Goal: Task Accomplishment & Management: Manage account settings

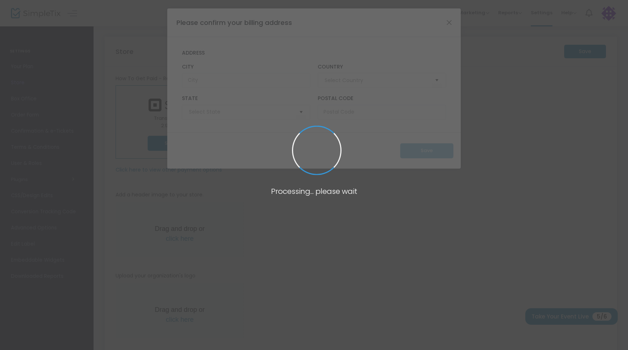
type input "[GEOGRAPHIC_DATA]"
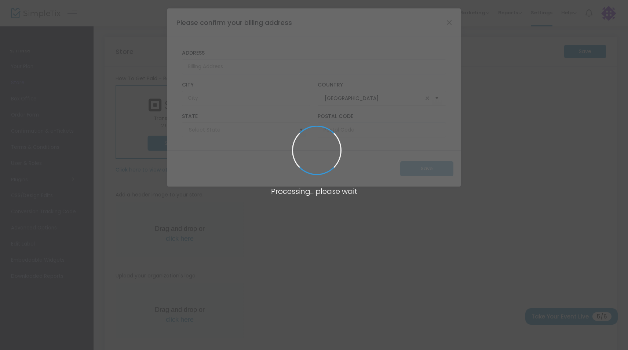
type input "[US_STATE]"
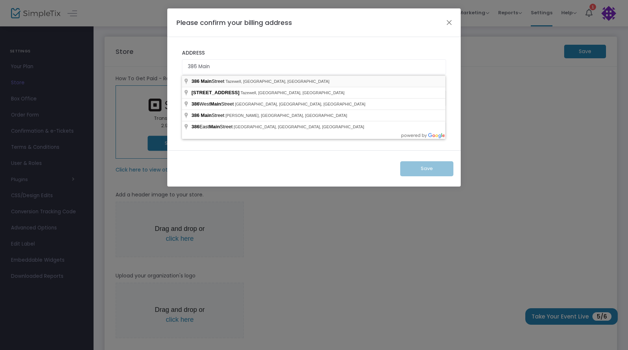
type input "[STREET_ADDRESS]"
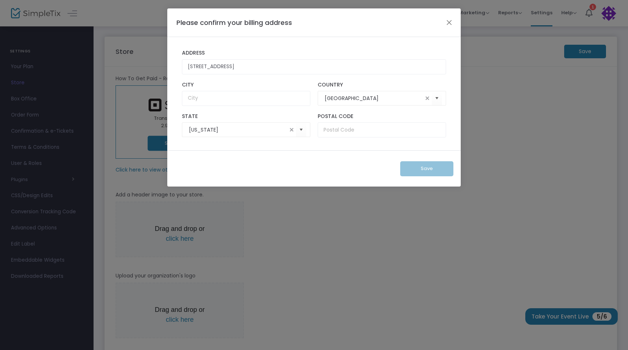
type input "Tazewell"
type input "24651"
type input "[STREET_ADDRESS]"
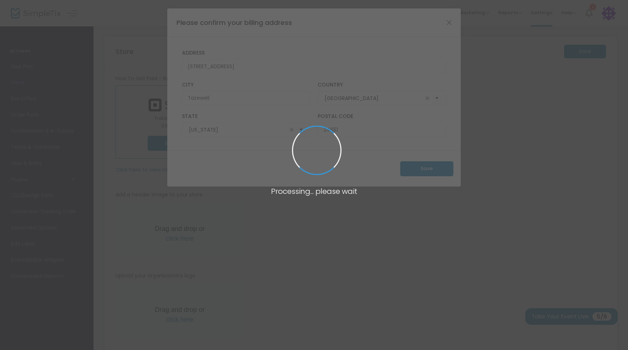
type input "[US_STATE]"
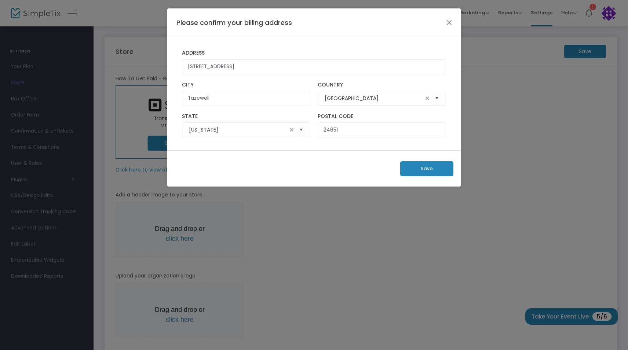
click at [427, 170] on button "Save" at bounding box center [426, 168] width 53 height 15
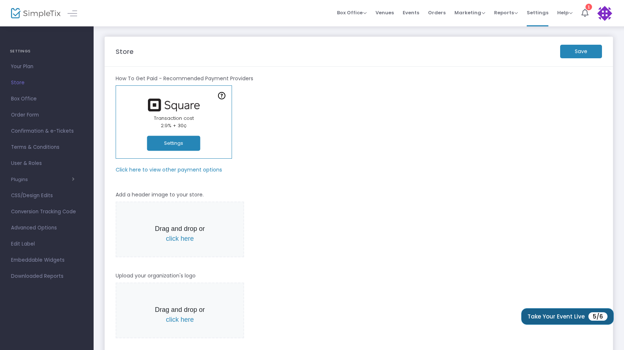
click at [538, 315] on button "Take Your Event Live 5/6" at bounding box center [567, 316] width 92 height 17
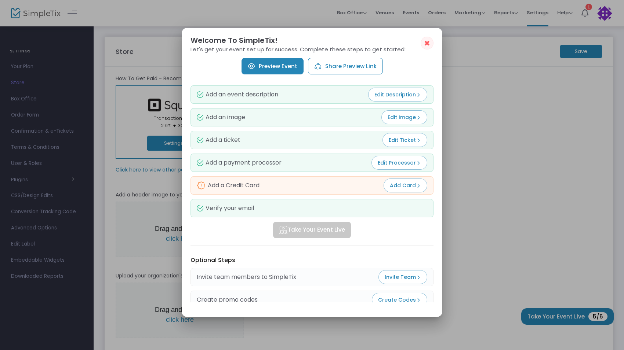
click at [417, 185] on img at bounding box center [418, 185] width 5 height 5
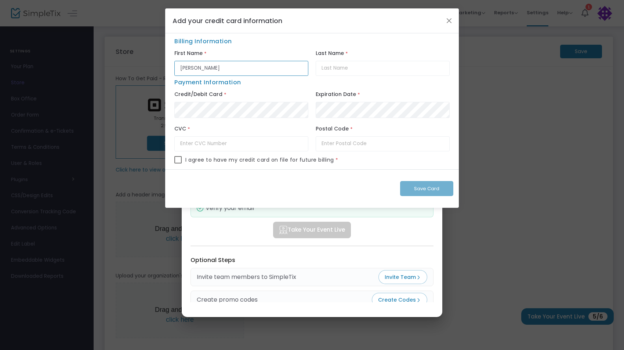
type input "[PERSON_NAME]"
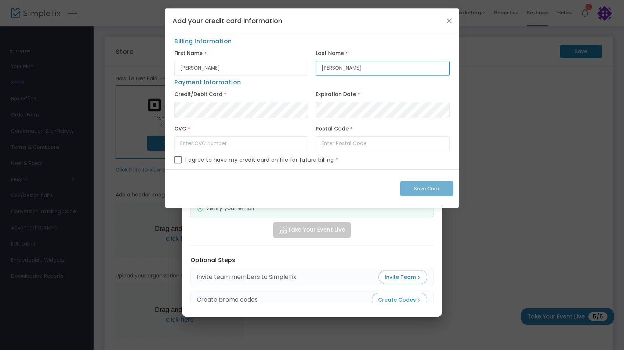
type input "[PERSON_NAME]"
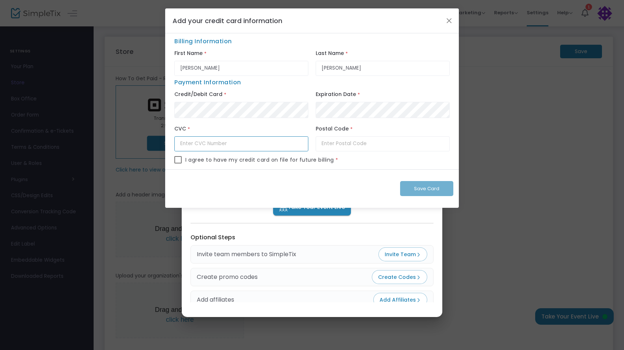
click at [245, 142] on input "text" at bounding box center [241, 143] width 134 height 15
type input "089"
type input "24651"
click at [178, 161] on span at bounding box center [177, 159] width 7 height 7
click at [178, 164] on input "checkbox" at bounding box center [178, 164] width 0 height 0
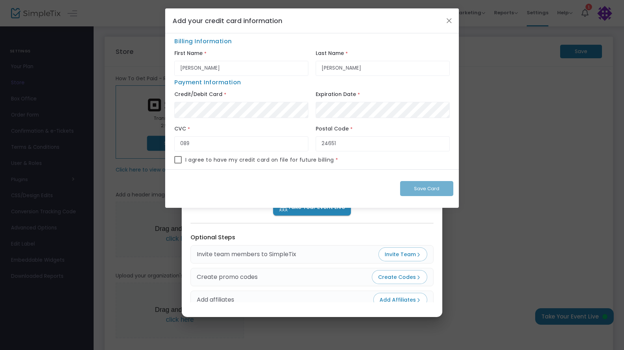
checkbox input "true"
click at [415, 191] on span "Save Card" at bounding box center [426, 188] width 25 height 7
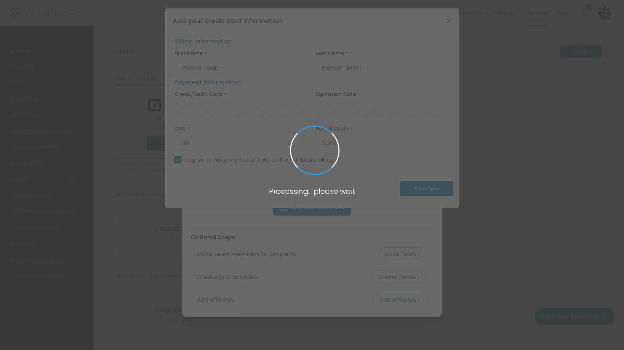
checkbox input "false"
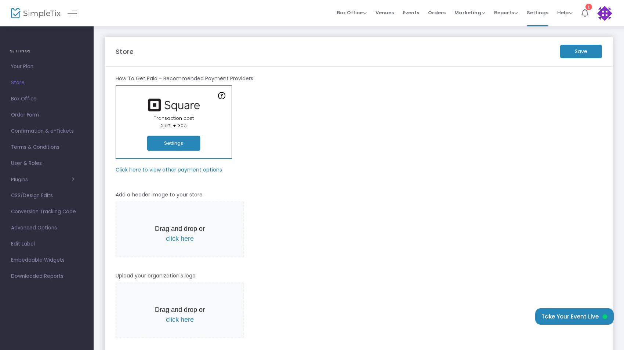
click at [578, 49] on m-button "Save" at bounding box center [581, 52] width 42 height 14
click at [27, 67] on span "Your Plan" at bounding box center [47, 67] width 72 height 10
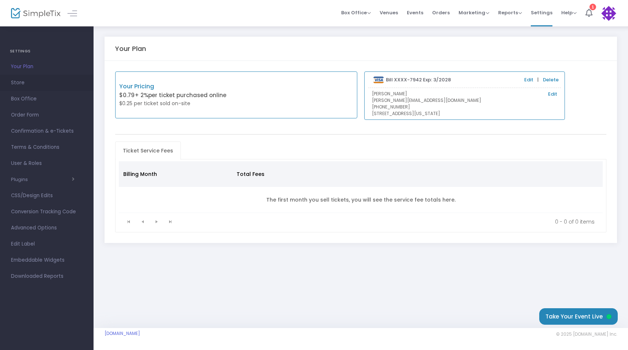
click at [19, 83] on span "Store" at bounding box center [47, 83] width 72 height 10
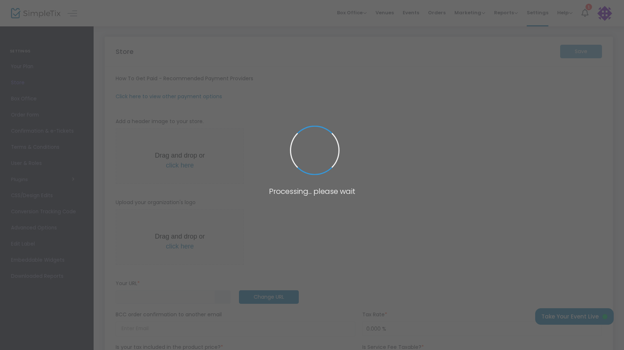
type input "[URL]"
radio input "true"
radio input "false"
radio input "true"
type input "Wayfarer"
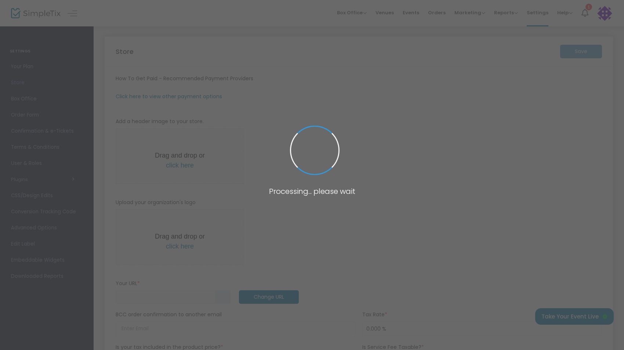
type input "8502069816"
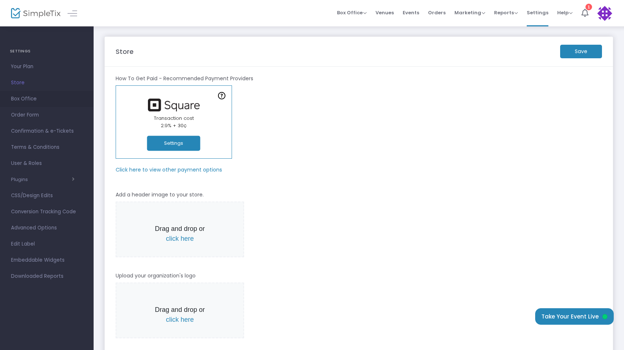
click at [24, 101] on span "Box Office" at bounding box center [47, 99] width 72 height 10
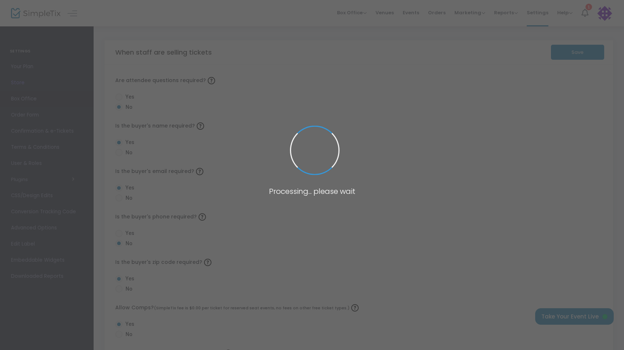
radio input "false"
radio input "true"
radio input "false"
radio input "true"
radio input "false"
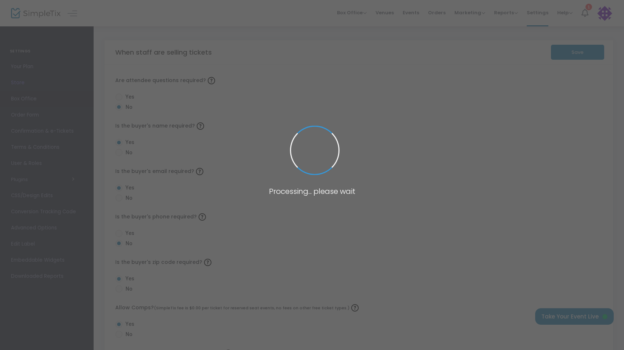
radio input "true"
radio input "false"
radio input "true"
radio input "false"
radio input "true"
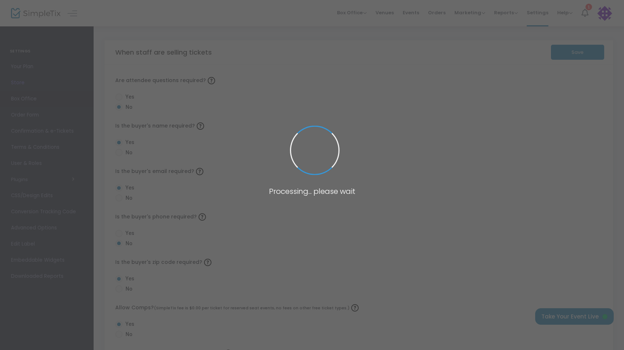
radio input "true"
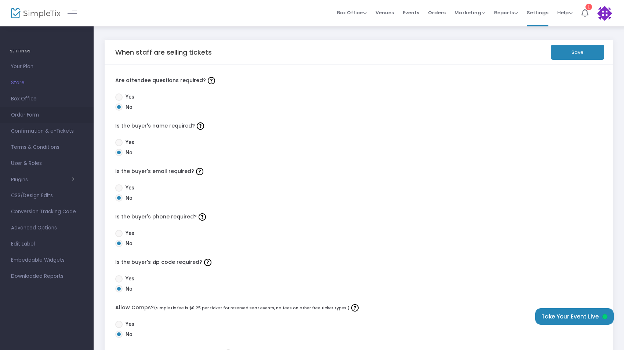
click at [25, 114] on span "Order Form" at bounding box center [47, 115] width 72 height 10
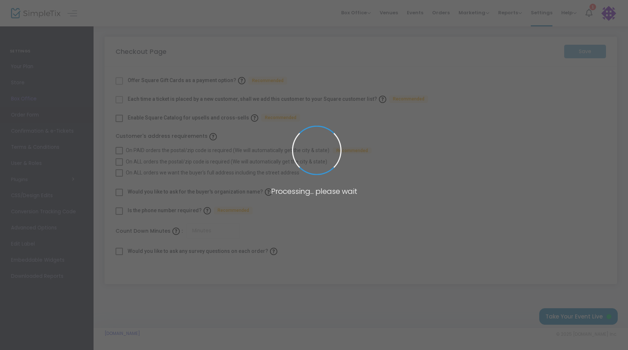
checkbox input "true"
type input "45"
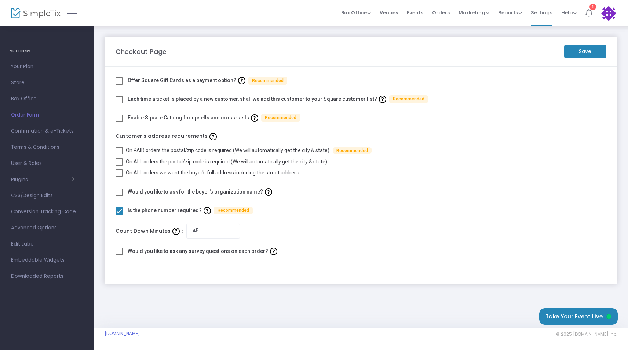
click at [121, 98] on span at bounding box center [119, 99] width 7 height 7
click at [119, 103] on input "checkbox" at bounding box center [119, 103] width 0 height 0
checkbox input "true"
click at [121, 148] on span at bounding box center [119, 150] width 7 height 7
click at [119, 154] on input "On PAID orders the postal/zip code is required (We will automatically get the c…" at bounding box center [119, 154] width 0 height 0
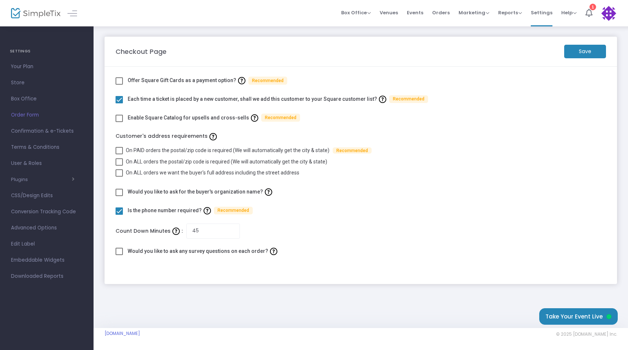
checkbox input "true"
click at [582, 55] on m-button "Save" at bounding box center [585, 52] width 42 height 14
click at [26, 97] on span "Box Office" at bounding box center [47, 99] width 72 height 10
